Goal: Check status: Check status

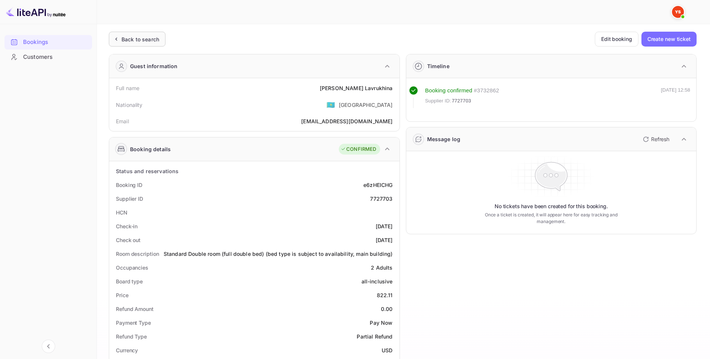
click at [130, 41] on div "Back to search" at bounding box center [140, 39] width 38 height 8
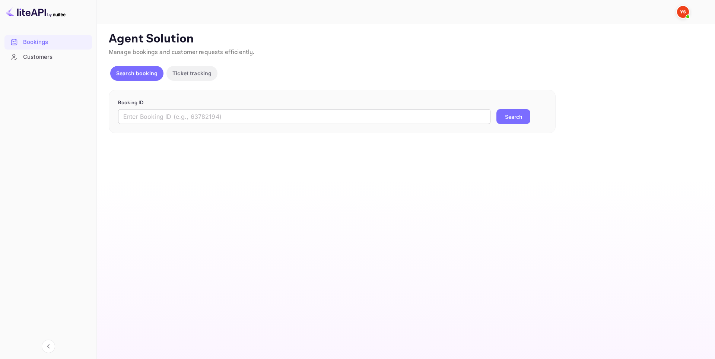
click at [223, 121] on input "text" at bounding box center [304, 116] width 373 height 15
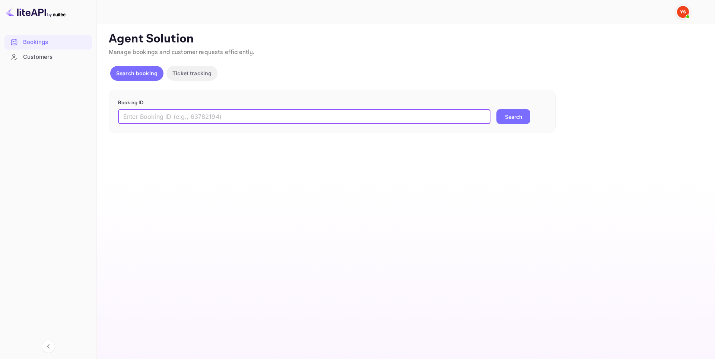
paste input "8941313"
type input "8941313"
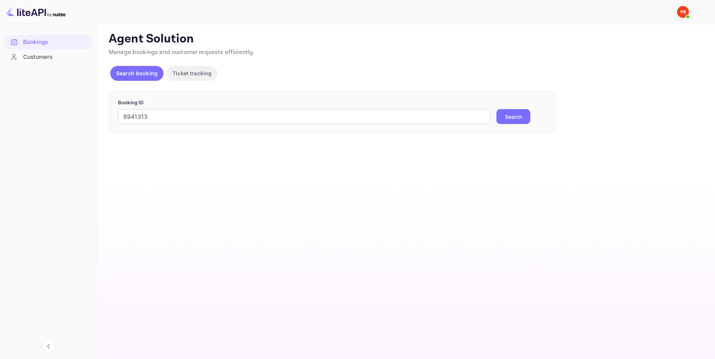
click at [513, 110] on button "Search" at bounding box center [514, 116] width 34 height 15
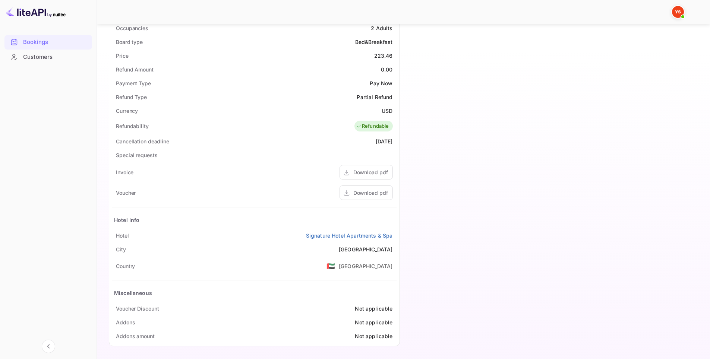
scroll to position [241, 0]
click at [370, 235] on link "Signature Hotel Apartments & Spa" at bounding box center [349, 234] width 87 height 8
click at [374, 192] on div "Download pdf" at bounding box center [370, 191] width 35 height 8
click at [381, 192] on div "Download pdf" at bounding box center [370, 191] width 35 height 8
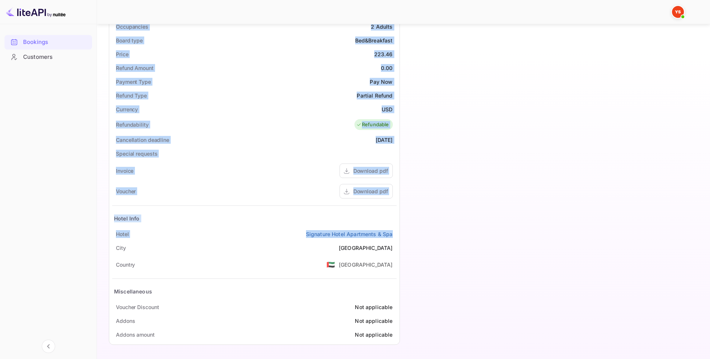
drag, startPoint x: 135, startPoint y: 74, endPoint x: 393, endPoint y: 235, distance: 304.8
click at [393, 235] on div "Ticket Affiliate URL [URL][DOMAIN_NAME] Business partner name Nuitee Travel Cus…" at bounding box center [403, 71] width 595 height 560
copy div "Full name [PERSON_NAME] Nationality 🇰🇿 [DEMOGRAPHIC_DATA] Email [EMAIL_ADDRESS]…"
